Goal: Task Accomplishment & Management: Complete application form

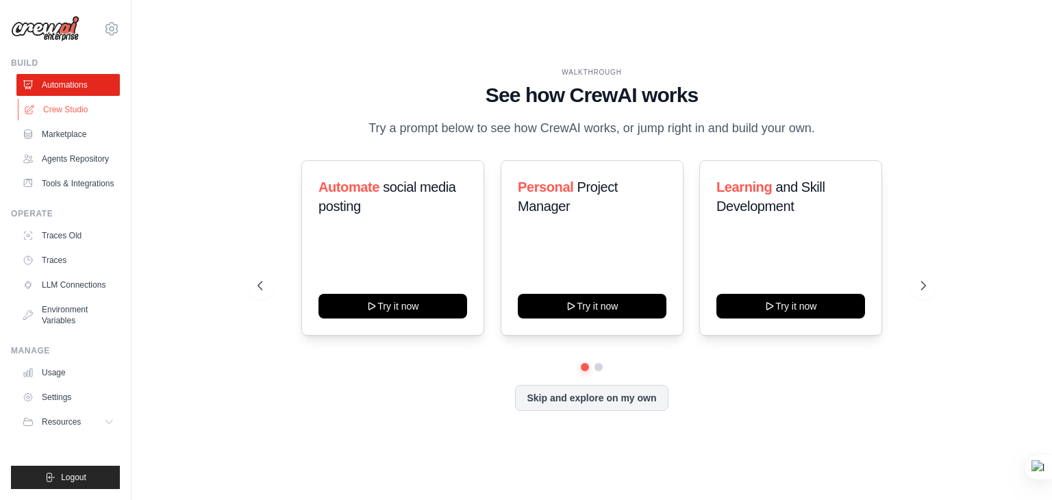
click at [68, 106] on link "Crew Studio" at bounding box center [69, 110] width 103 height 22
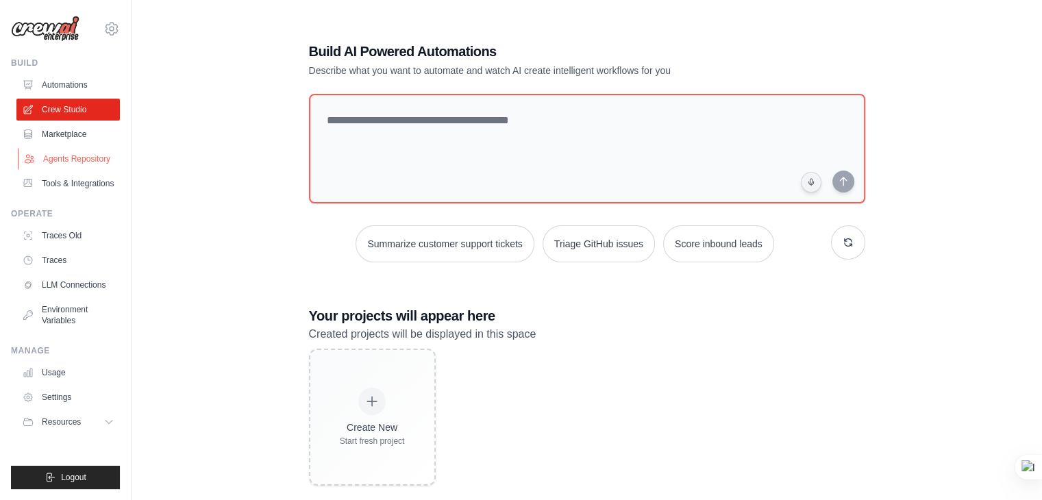
click at [82, 162] on link "Agents Repository" at bounding box center [69, 159] width 103 height 22
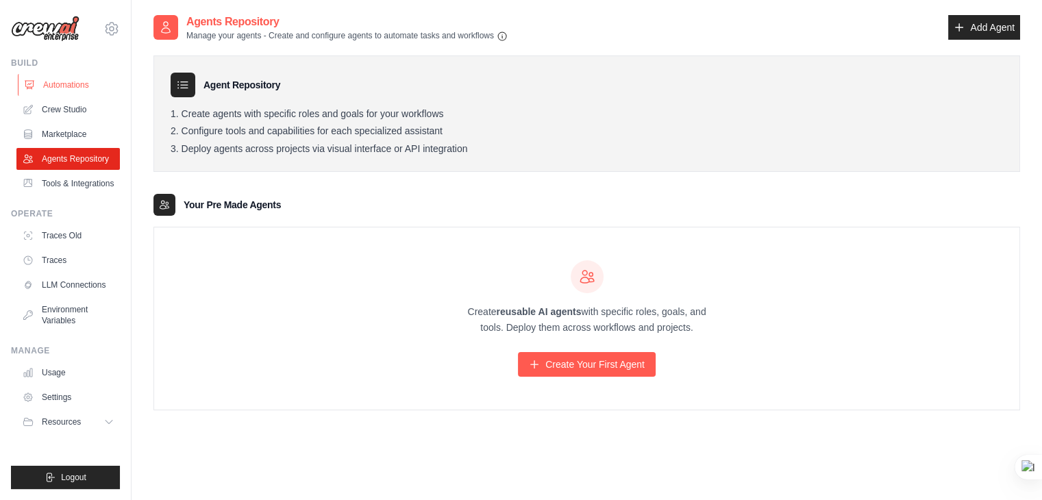
click at [99, 80] on link "Automations" at bounding box center [69, 85] width 103 height 22
click at [116, 25] on icon at bounding box center [111, 29] width 12 height 12
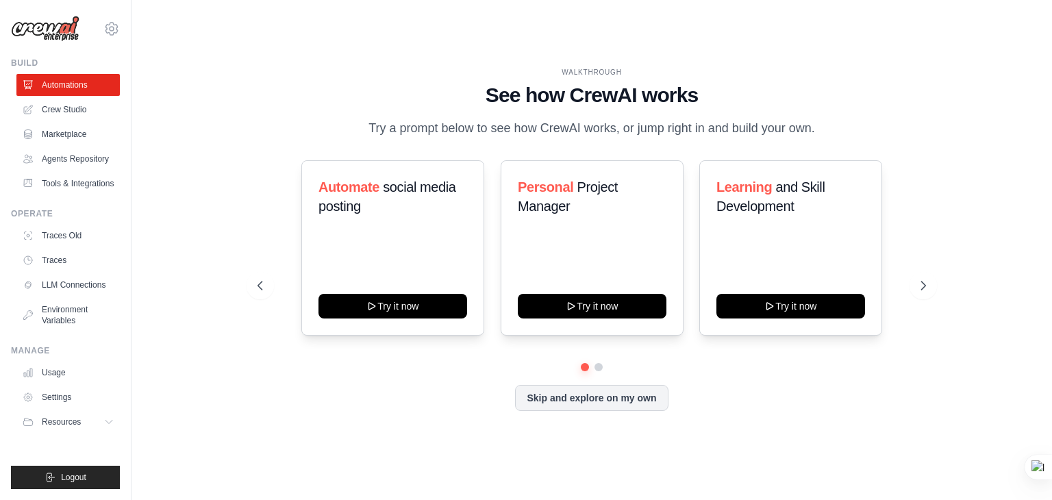
click at [263, 60] on div "WALKTHROUGH See how CrewAI works Try a prompt below to see how CrewAI works, or…" at bounding box center [591, 250] width 877 height 473
click at [71, 288] on link "LLM Connections" at bounding box center [69, 285] width 103 height 22
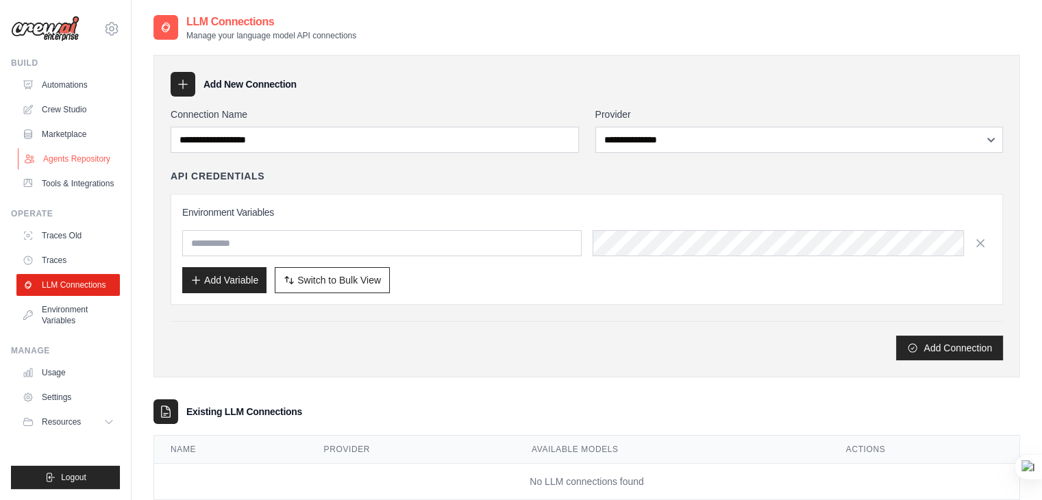
click at [75, 160] on link "Agents Repository" at bounding box center [69, 159] width 103 height 22
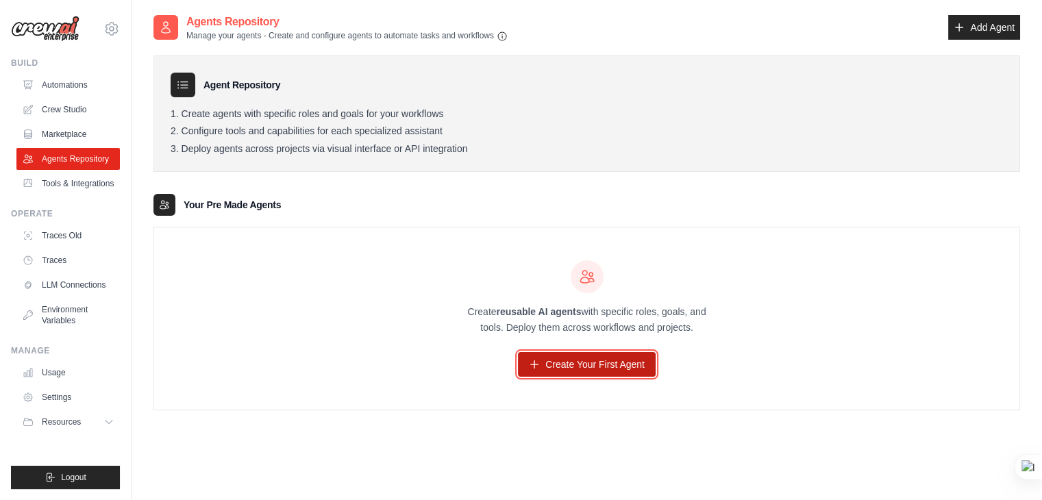
click at [581, 364] on link "Create Your First Agent" at bounding box center [587, 364] width 138 height 25
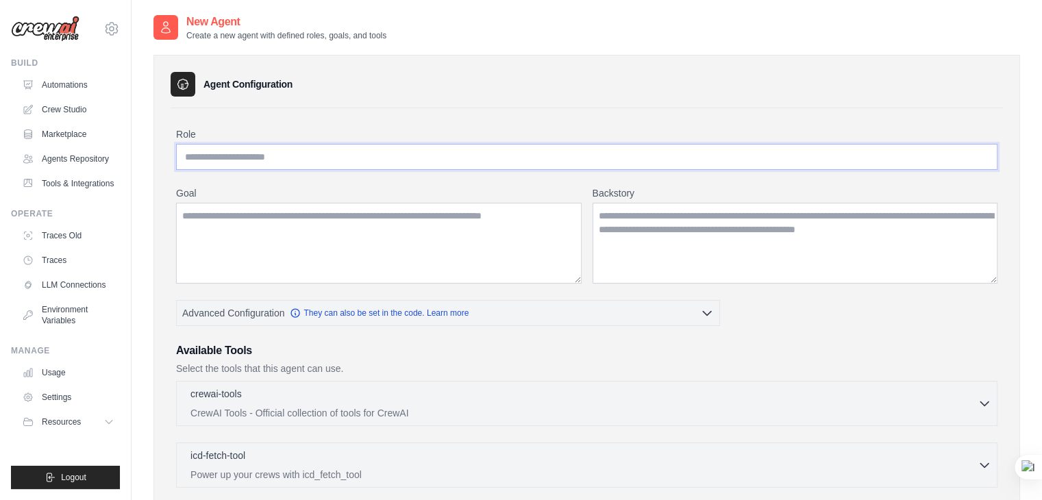
click at [323, 152] on input "Role" at bounding box center [586, 157] width 821 height 26
click at [444, 159] on input "Role" at bounding box center [586, 157] width 821 height 26
click at [650, 250] on textarea "Backstory" at bounding box center [794, 243] width 405 height 81
